Goal: Find specific page/section: Find specific page/section

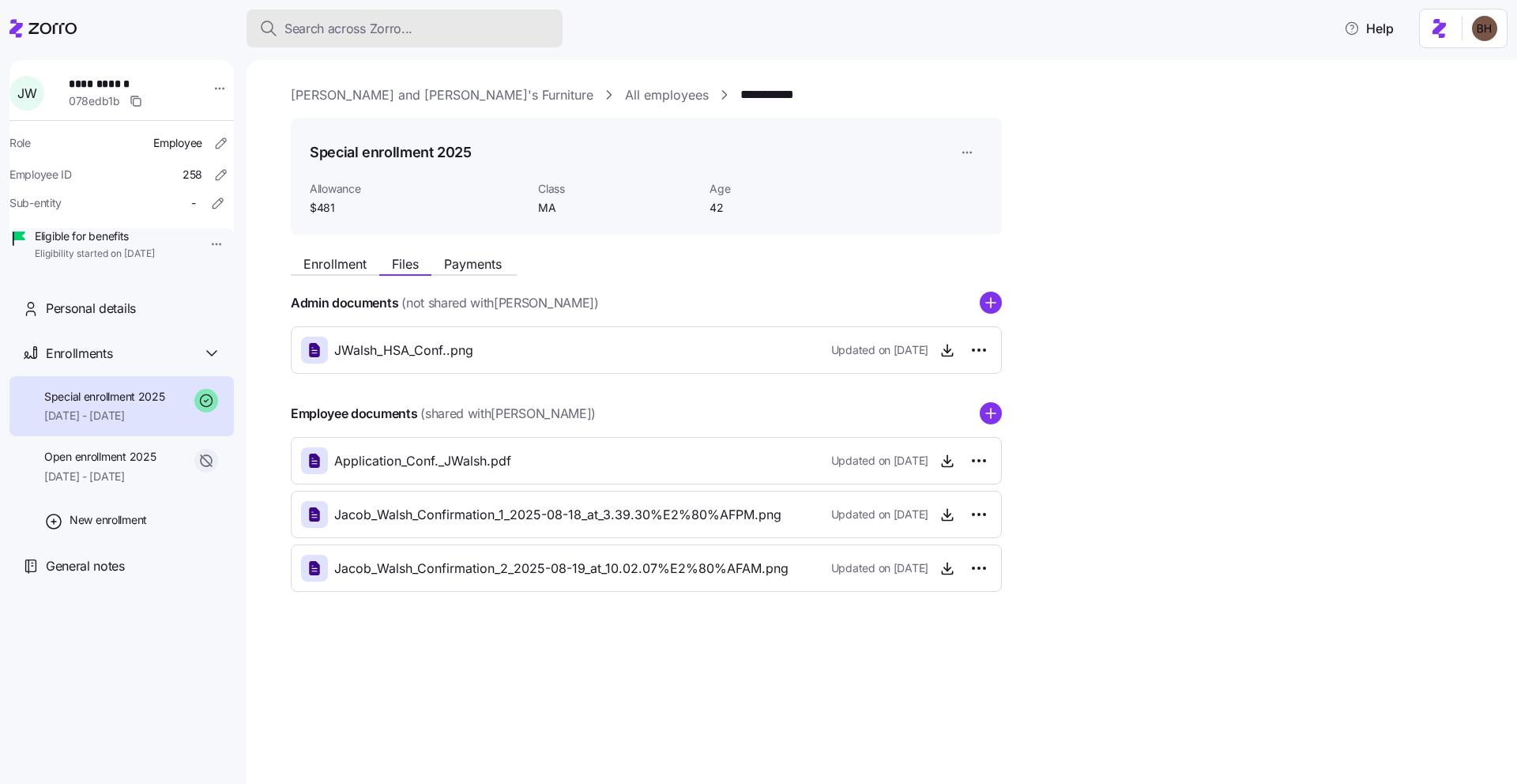
click at [368, 33] on span "Search across Zorro..." at bounding box center [348, 29] width 128 height 20
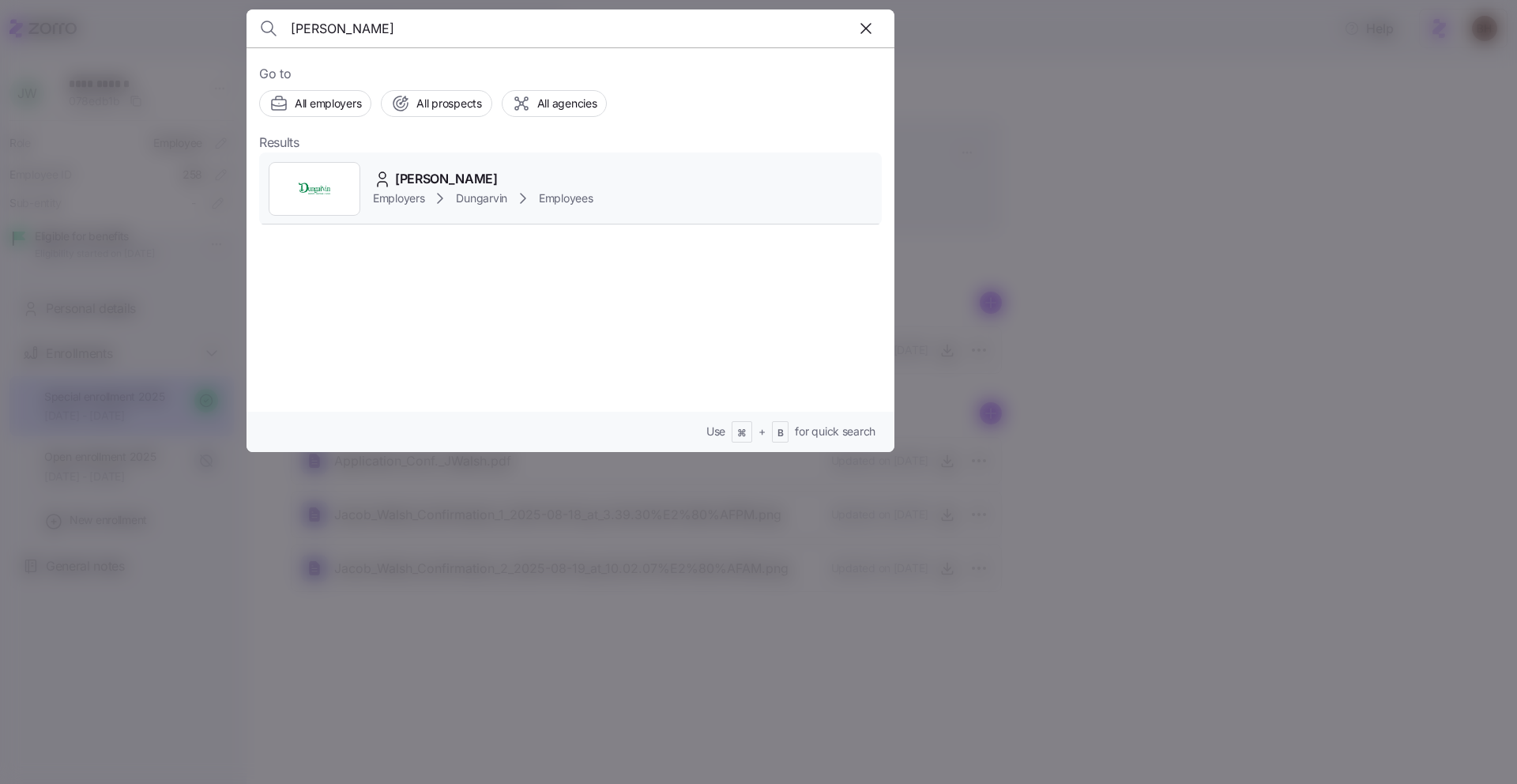
type input "[PERSON_NAME]"
click at [525, 187] on div "[PERSON_NAME]" at bounding box center [483, 180] width 220 height 20
